Goal: Task Accomplishment & Management: Complete application form

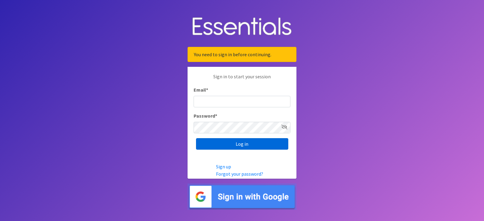
type input "[PERSON_NAME][EMAIL_ADDRESS][DOMAIN_NAME]"
click at [234, 145] on input "Log in" at bounding box center [242, 143] width 92 height 11
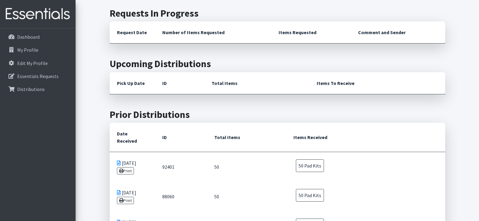
scroll to position [91, 0]
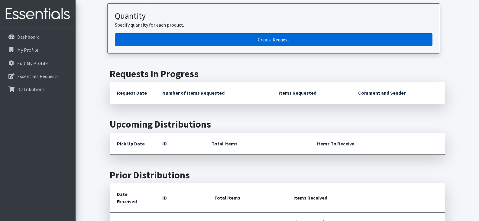
click at [249, 39] on link "Create Request" at bounding box center [274, 39] width 318 height 13
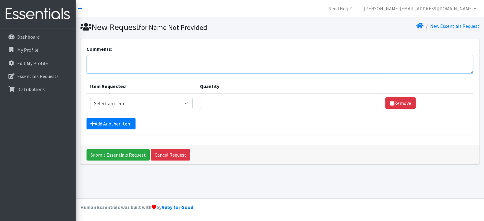
click at [112, 63] on textarea "Comments:" at bounding box center [279, 64] width 387 height 19
click at [119, 103] on select "Select an item Pad Kits Tampon Kit" at bounding box center [141, 103] width 103 height 11
select select "12263"
click at [90, 98] on select "Select an item Pad Kits Tampon Kit" at bounding box center [141, 103] width 103 height 11
click at [219, 102] on input "Quantity" at bounding box center [289, 103] width 178 height 11
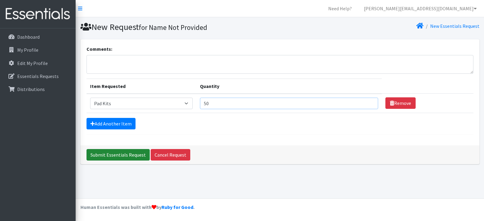
type input "50"
click at [127, 157] on input "Submit Essentials Request" at bounding box center [117, 154] width 63 height 11
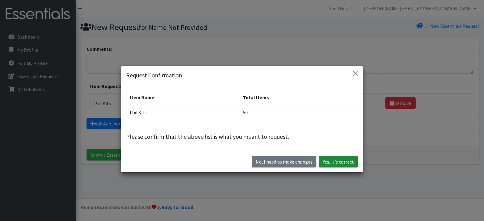
click at [347, 165] on button "Yes, it's correct" at bounding box center [338, 161] width 39 height 11
